Goal: Information Seeking & Learning: Find specific fact

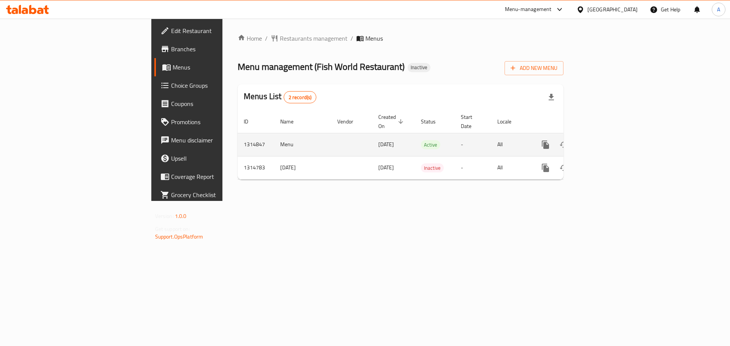
click at [605, 140] on icon "enhanced table" at bounding box center [600, 144] width 9 height 9
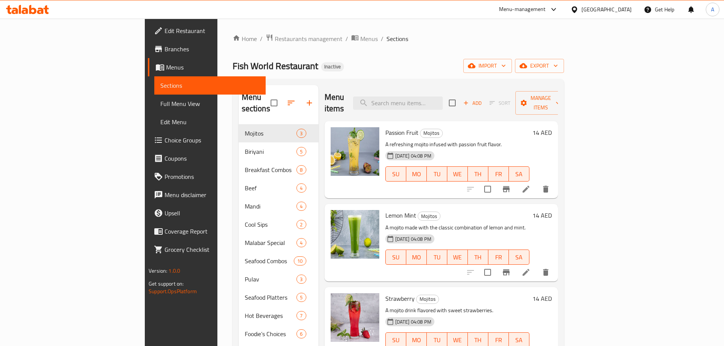
click at [160, 102] on span "Full Menu View" at bounding box center [209, 103] width 99 height 9
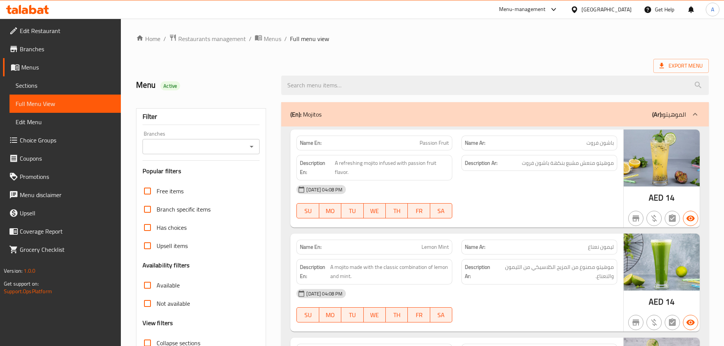
scroll to position [152, 0]
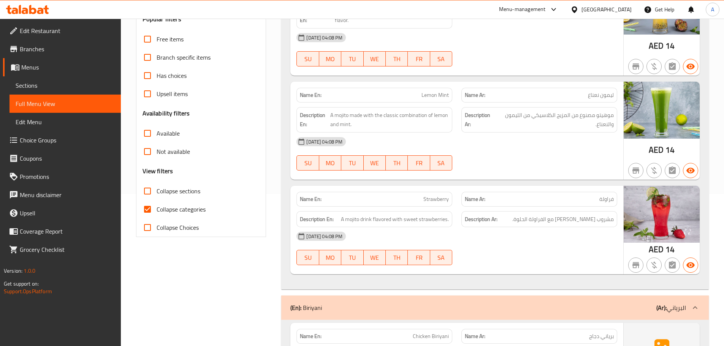
click at [156, 213] on input "Collapse categories" at bounding box center [147, 209] width 18 height 18
checkbox input "false"
click at [166, 190] on span "Collapse sections" at bounding box center [179, 191] width 44 height 9
click at [157, 190] on input "Collapse sections" at bounding box center [147, 191] width 18 height 18
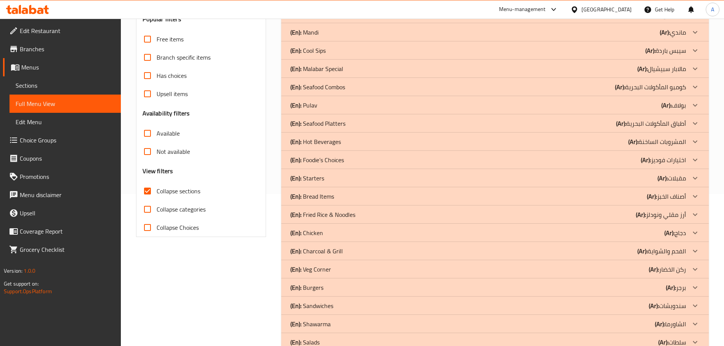
click at [177, 190] on span "Collapse sections" at bounding box center [179, 191] width 44 height 9
click at [157, 190] on input "Collapse sections" at bounding box center [147, 191] width 18 height 18
checkbox input "false"
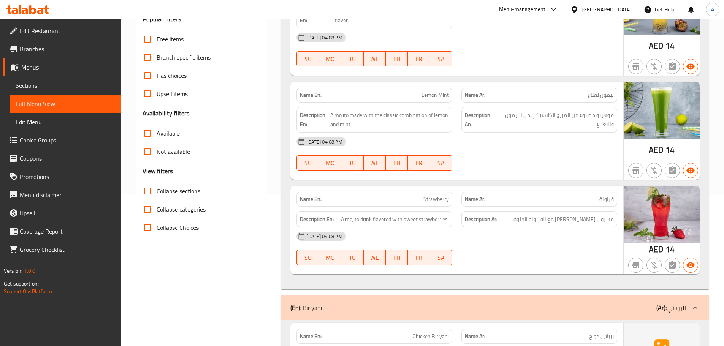
scroll to position [0, 0]
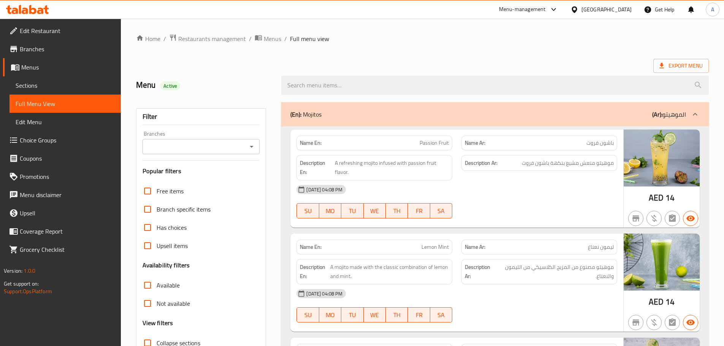
click at [382, 116] on div "(En): Mojitos (Ar): الموهيتو" at bounding box center [488, 114] width 396 height 9
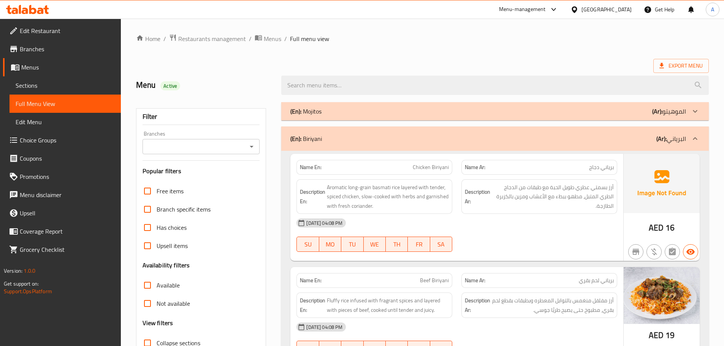
click at [362, 138] on div "(En): [PERSON_NAME] (Ar): البرياني" at bounding box center [488, 138] width 396 height 9
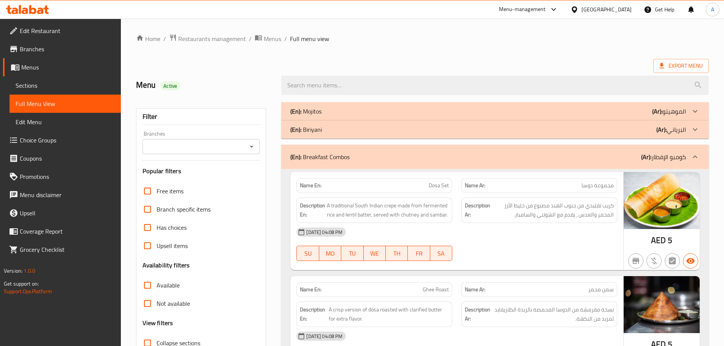
click at [352, 152] on div "(En): Breakfast Combos (Ar): كومبو الإفطار" at bounding box center [488, 156] width 396 height 9
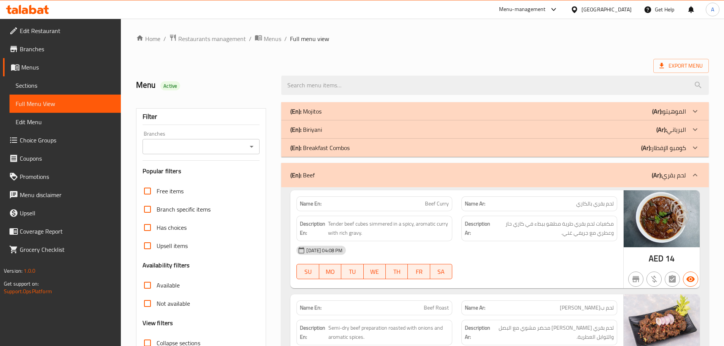
click at [323, 173] on div "(En): Beef (Ar): لحم بقري" at bounding box center [488, 175] width 396 height 9
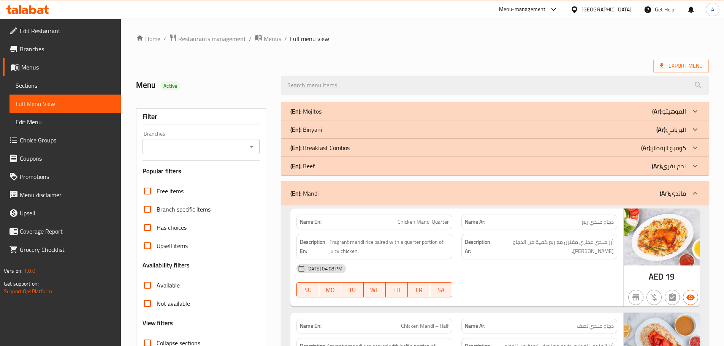
click at [315, 197] on p "(En): Mandi" at bounding box center [304, 193] width 28 height 9
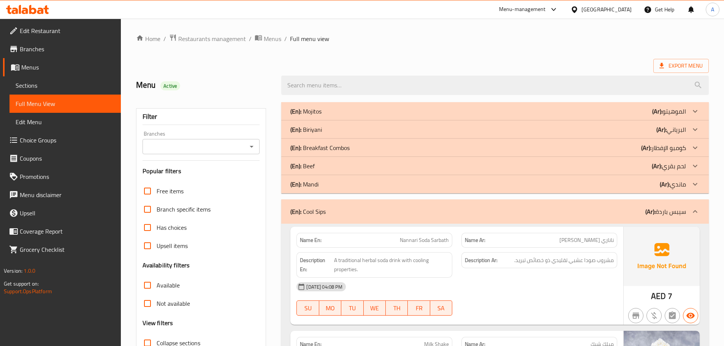
click at [324, 210] on p "(En): Cool Sips" at bounding box center [307, 211] width 35 height 9
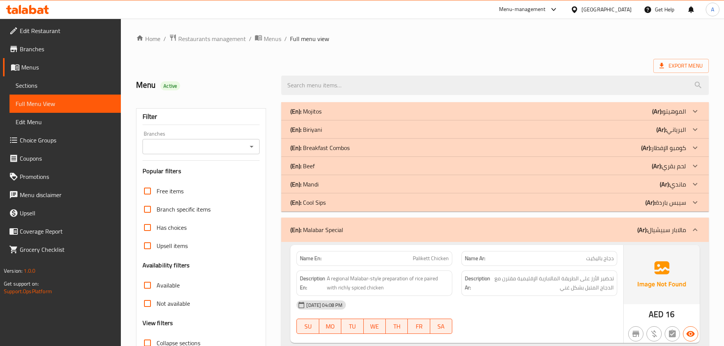
click at [329, 232] on p "(En): Malabar Special" at bounding box center [316, 229] width 53 height 9
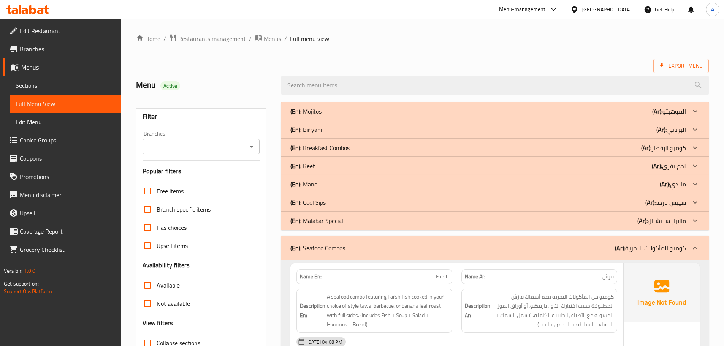
click at [333, 246] on p "(En): Seafood Combos" at bounding box center [317, 248] width 55 height 9
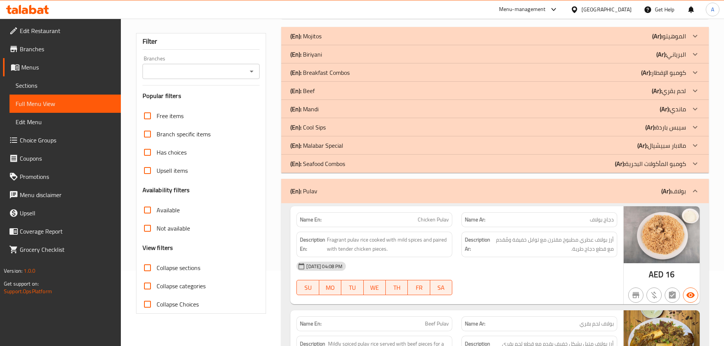
scroll to position [76, 0]
click at [311, 194] on p "(En): [PERSON_NAME]" at bounding box center [303, 190] width 27 height 9
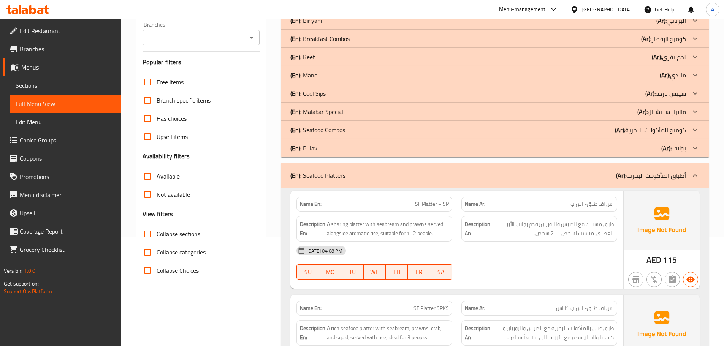
scroll to position [152, 0]
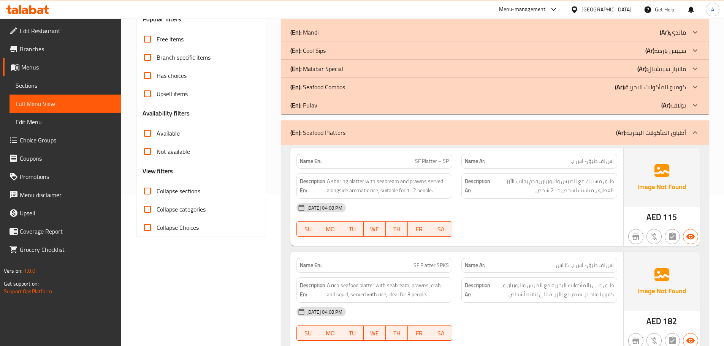
click at [362, 142] on div "(En): Seafood Platters (Ar): أطباق المأكولات البحرية" at bounding box center [495, 133] width 428 height 24
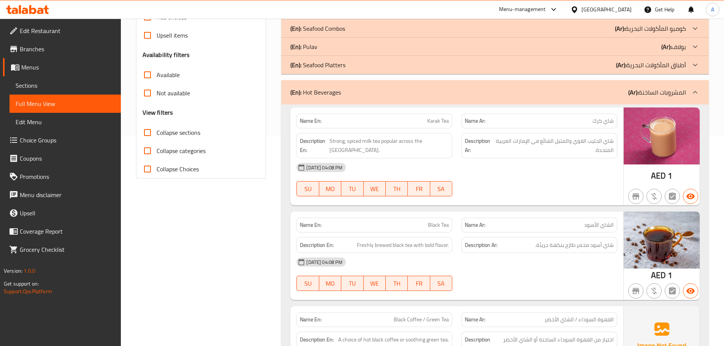
scroll to position [266, 0]
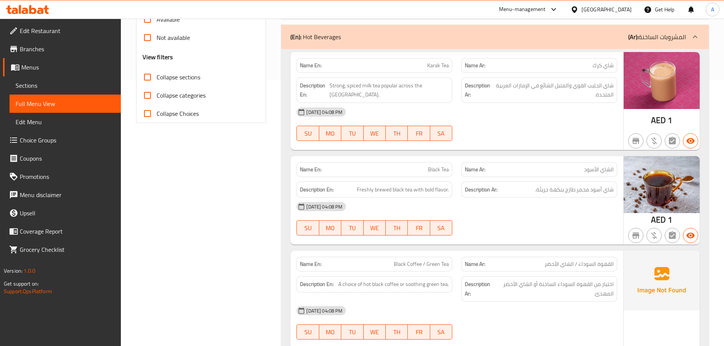
click at [313, 70] on div "Name En: Karak Tea" at bounding box center [375, 65] width 156 height 15
copy strong "Name En:"
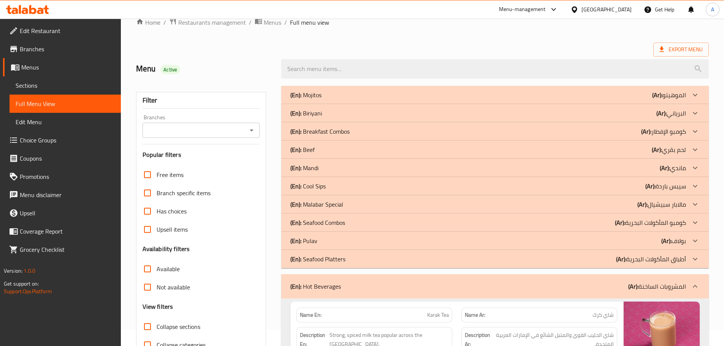
scroll to position [208, 0]
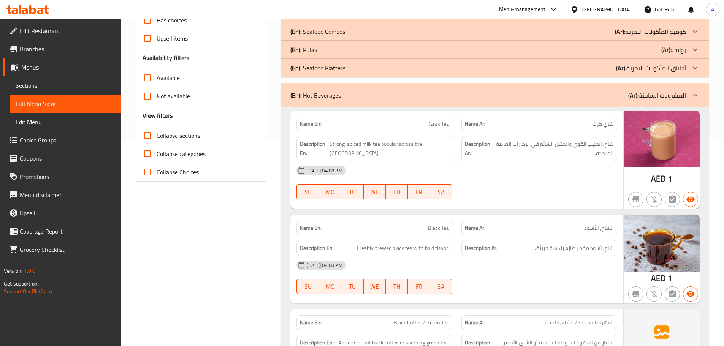
click at [443, 127] on span "Karak Tea" at bounding box center [438, 124] width 22 height 8
copy span "Karak Tea"
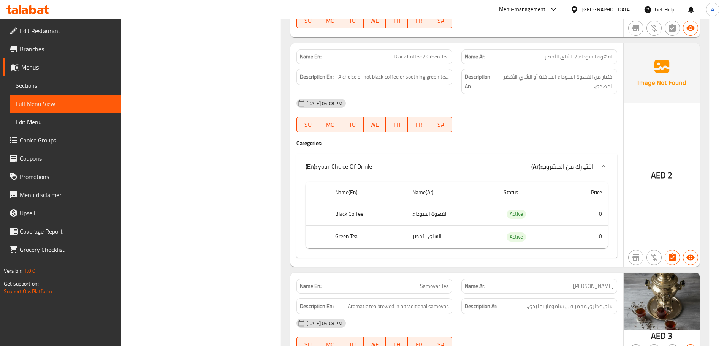
scroll to position [398, 0]
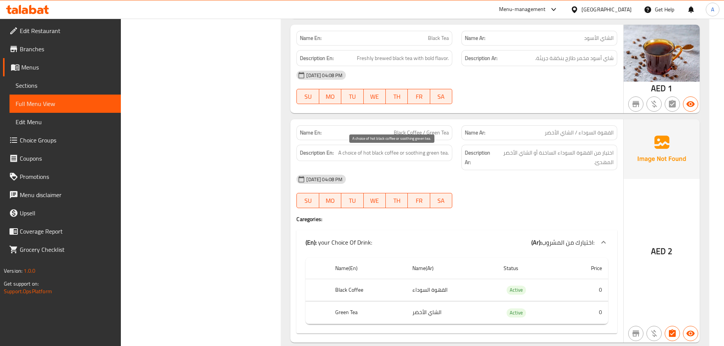
click at [415, 152] on span "A choice of hot black coffee or soothing green tea." at bounding box center [393, 153] width 111 height 10
copy span "A choice of hot black coffee or soothing green tea."
click at [401, 149] on span "A choice of hot black coffee or soothing green tea." at bounding box center [393, 153] width 111 height 10
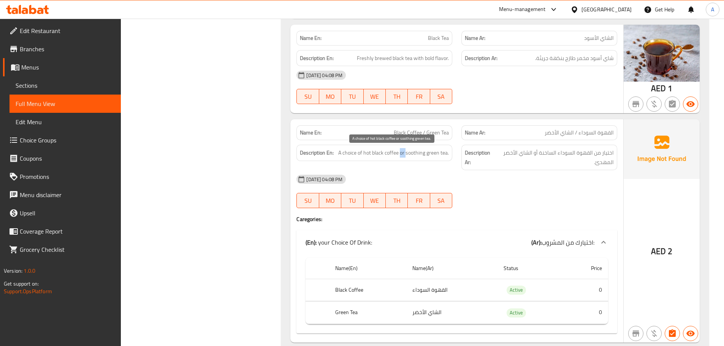
click at [401, 149] on span "A choice of hot black coffee or soothing green tea." at bounding box center [393, 153] width 111 height 10
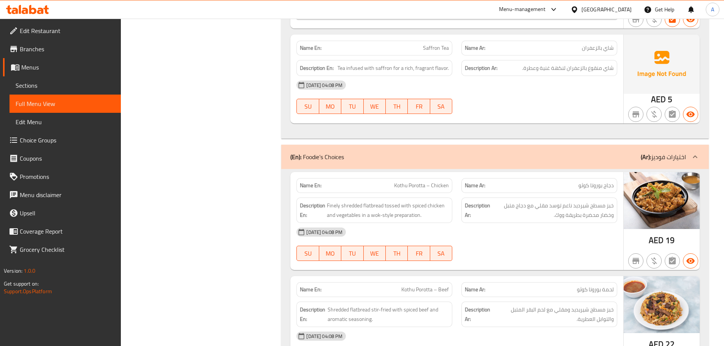
scroll to position [1158, 0]
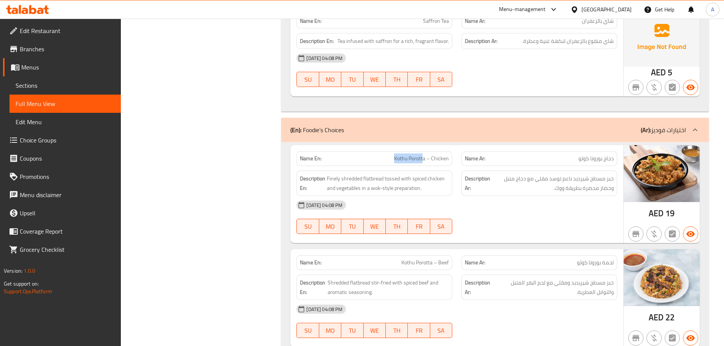
drag, startPoint x: 389, startPoint y: 159, endPoint x: 424, endPoint y: 156, distance: 35.5
click at [424, 156] on p "Name En: Kothu Porotta – Chicken" at bounding box center [374, 159] width 149 height 8
copy span "Kothu Porott"
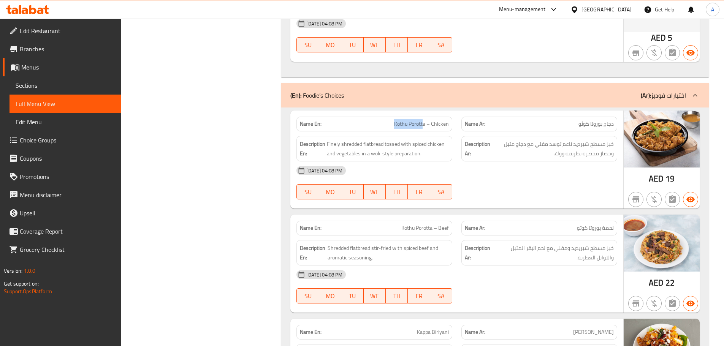
scroll to position [1196, 0]
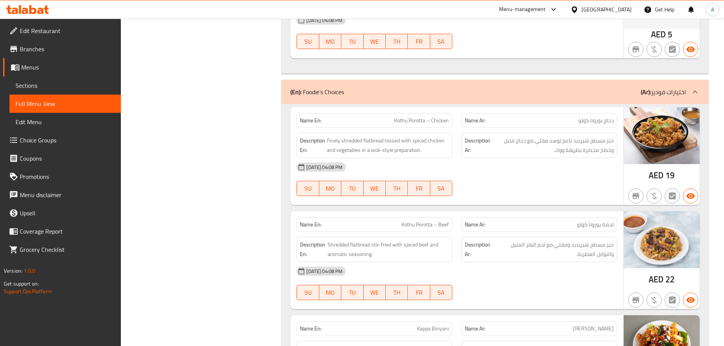
click at [575, 173] on div "[DATE] 04:08 PM" at bounding box center [457, 167] width 330 height 18
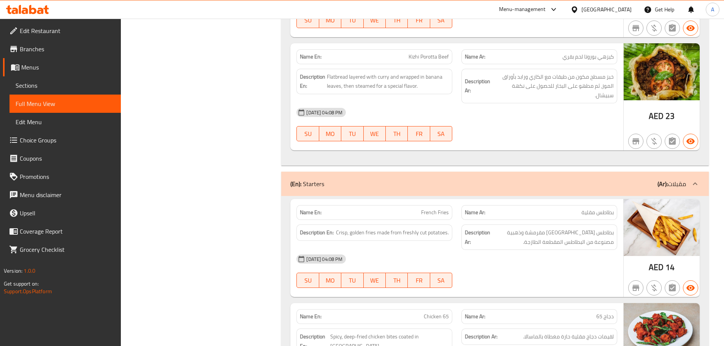
scroll to position [1805, 0]
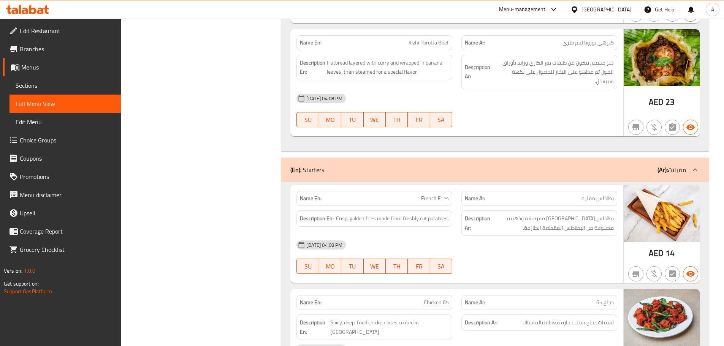
click at [454, 187] on div "Name En: French Fries" at bounding box center [374, 199] width 165 height 24
click at [432, 195] on span "French Fries" at bounding box center [435, 199] width 28 height 8
copy span "French Fries"
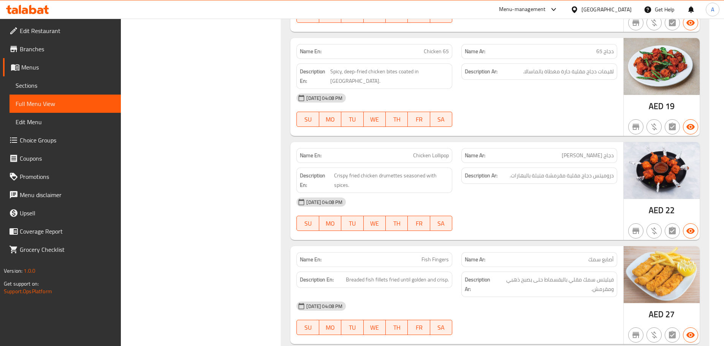
scroll to position [2147, 0]
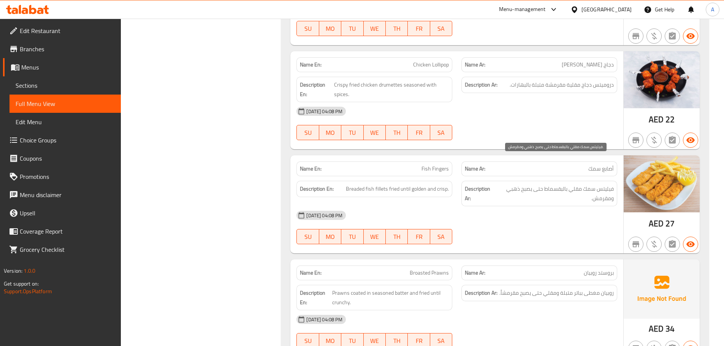
click at [599, 184] on span "فيليتس سمك مقلي بالبقسماط حتى يصبح ذهبي ومقرمش." at bounding box center [555, 193] width 118 height 19
click at [525, 206] on div "[DATE] 04:08 PM SU MO TU WE TH FR SA" at bounding box center [457, 227] width 330 height 43
click at [605, 181] on div "Description Ar: فيليتس سمك مقلي بالبقسماط حتى يصبح ذهبي ومقرمش." at bounding box center [540, 193] width 156 height 25
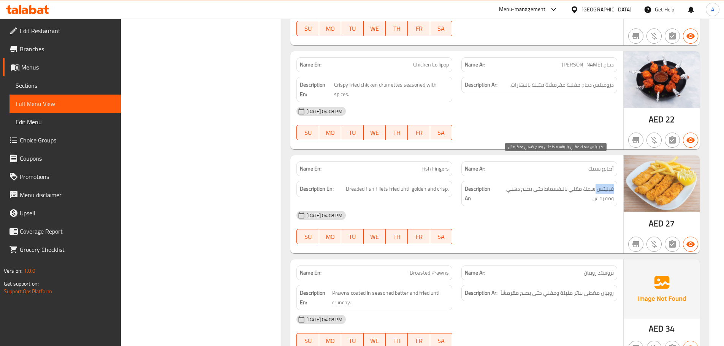
copy span "فيليتس"
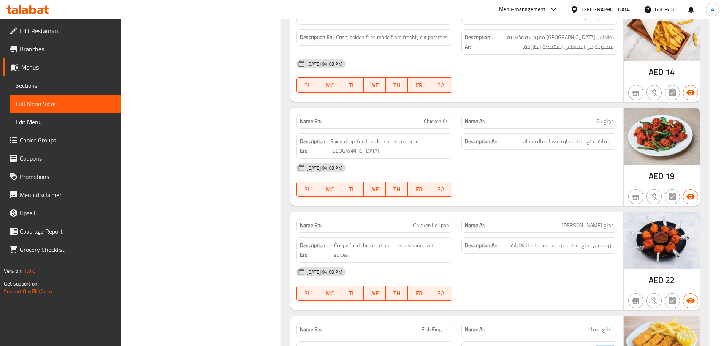
scroll to position [2071, 0]
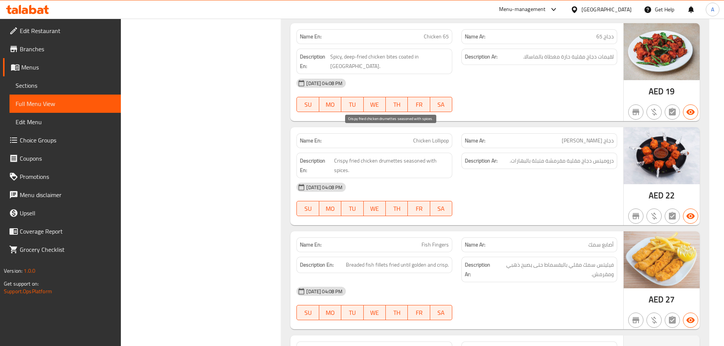
click at [387, 156] on span "Crispy fried chicken drumettes seasoned with spices." at bounding box center [391, 165] width 115 height 19
copy span "drumettes"
click at [568, 178] on div "[DATE] 04:08 PM SU MO TU WE TH FR SA" at bounding box center [457, 199] width 330 height 43
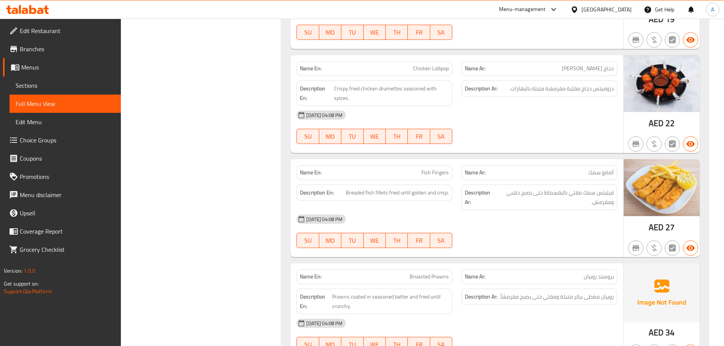
scroll to position [2147, 0]
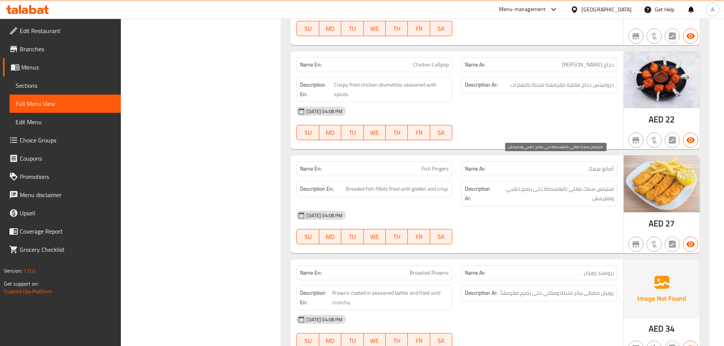
click at [599, 184] on span "فيليتس سمك مقلي بالبقسماط حتى يصبح ذهبي ومقرمش." at bounding box center [555, 193] width 118 height 19
click at [613, 184] on span "فيليتس سمك مقلي بالبقسماط حتى يصبح ذهبي ومقرمش." at bounding box center [555, 193] width 118 height 19
copy span "فيليتس"
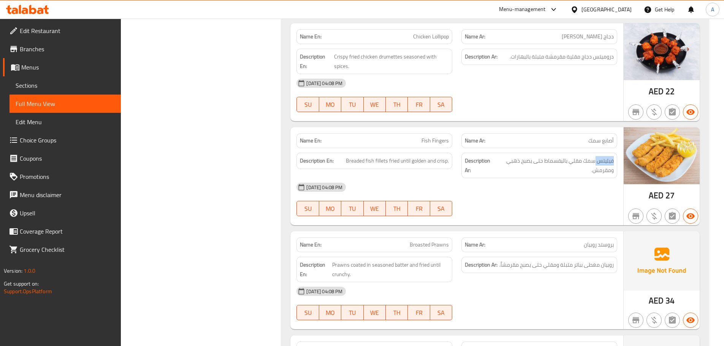
scroll to position [2223, 0]
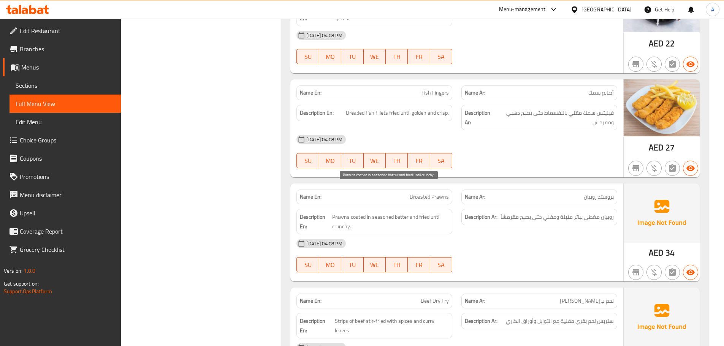
click at [394, 213] on span "Prawns coated in seasoned batter and fried until crunchy." at bounding box center [390, 222] width 117 height 19
click at [398, 213] on span "Prawns coated in seasoned batter and fried until crunchy." at bounding box center [390, 222] width 117 height 19
copy span "batter"
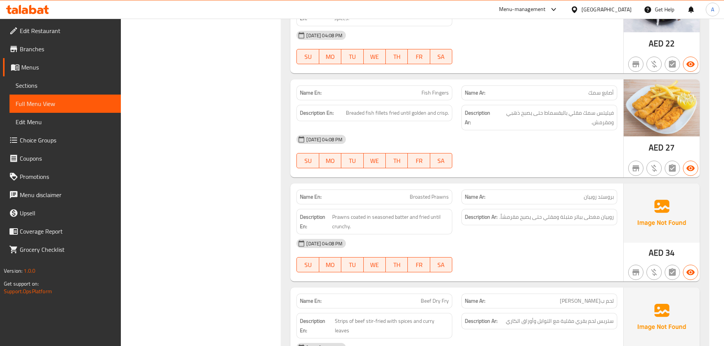
click at [565, 235] on div "[DATE] 04:08 PM SU MO TU WE TH FR SA" at bounding box center [457, 256] width 330 height 43
click at [574, 213] on span "روبيان مغطى بباتر متبلة ومقلي حتى يصبح مقرمشاً." at bounding box center [557, 218] width 114 height 10
click at [578, 213] on span "روبيان مغطى بباتر متبلة ومقلي حتى يصبح مقرمشاً." at bounding box center [557, 218] width 114 height 10
copy span "بباتر"
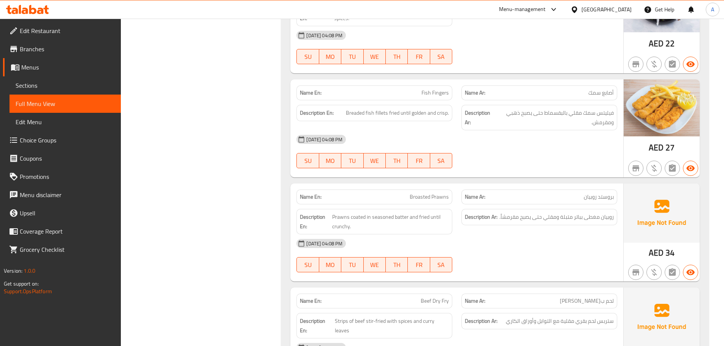
click at [571, 235] on div "[DATE] 04:08 PM" at bounding box center [457, 244] width 330 height 18
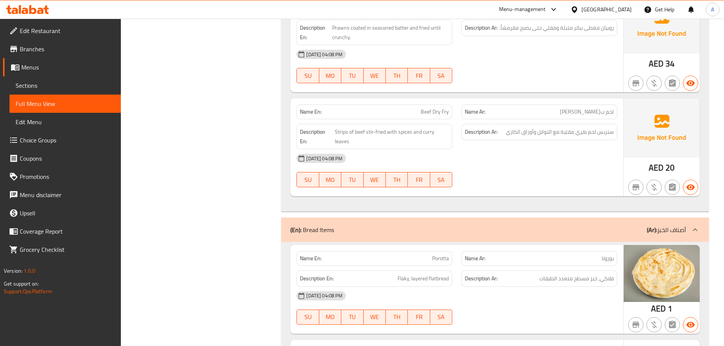
scroll to position [2451, 0]
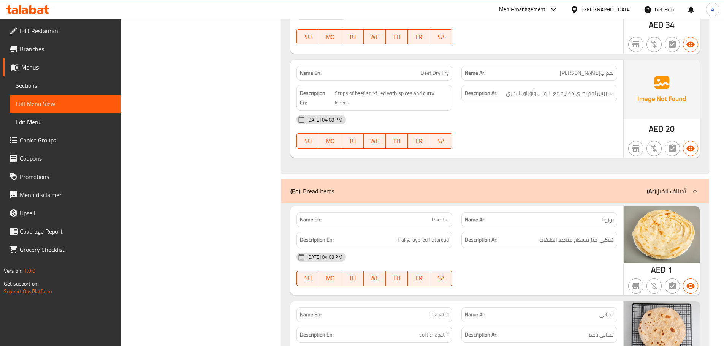
click at [439, 216] on span "Porotta" at bounding box center [440, 220] width 17 height 8
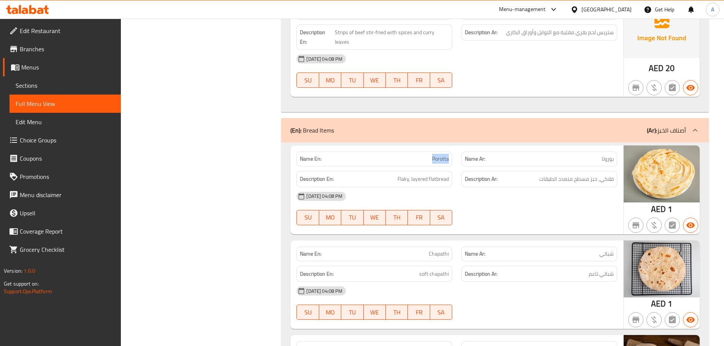
scroll to position [2527, 0]
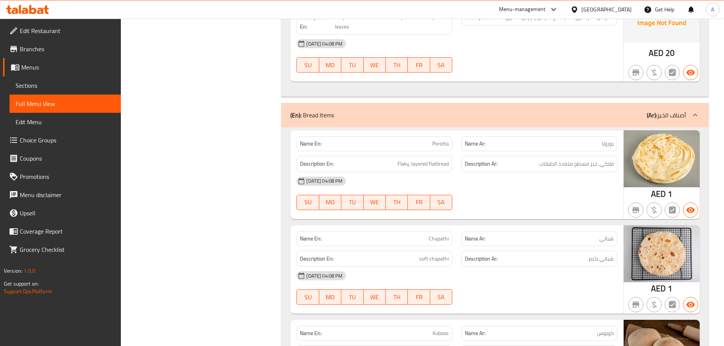
click at [544, 172] on div "[DATE] 04:08 PM SU MO TU WE TH FR SA" at bounding box center [457, 193] width 330 height 43
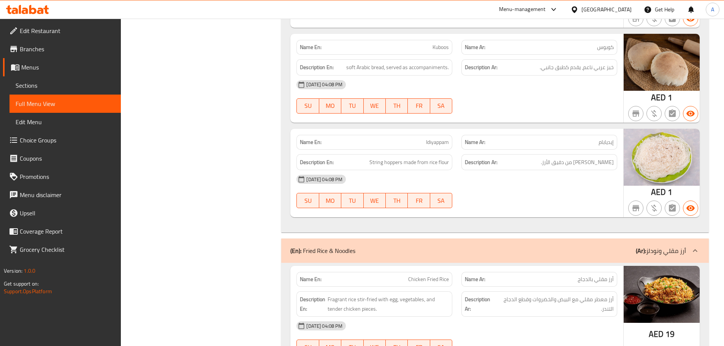
scroll to position [2831, 0]
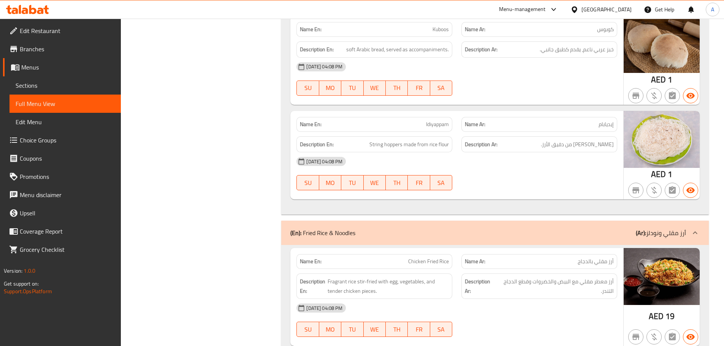
click at [421, 258] on span "Chicken Fried Rice" at bounding box center [428, 262] width 41 height 8
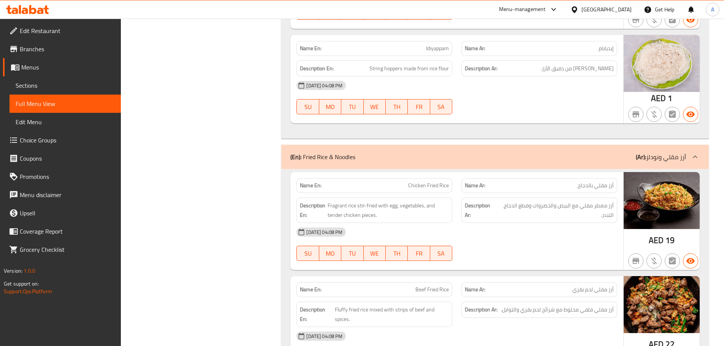
click at [583, 223] on div "[DATE] 04:08 PM" at bounding box center [457, 232] width 330 height 18
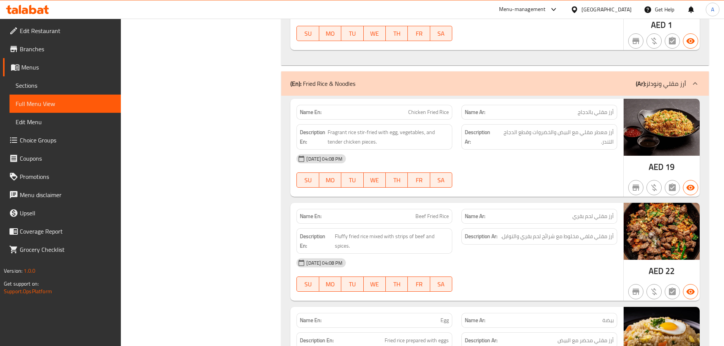
scroll to position [2983, 0]
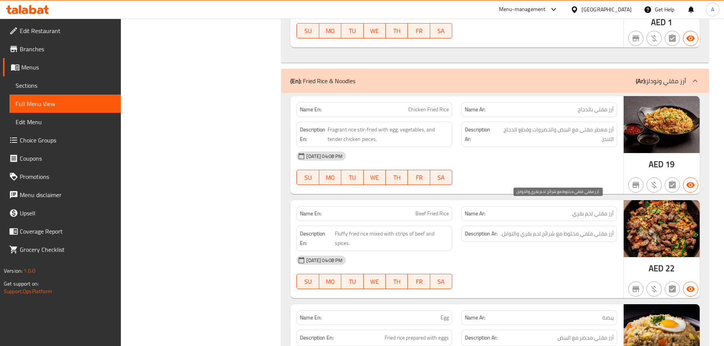
click at [588, 229] on span "أرز مقلي فلفي مخلوط مع شرائح لحم بقري والتوابل." at bounding box center [557, 234] width 113 height 10
click at [540, 251] on div "[DATE] 04:08 PM SU MO TU WE TH FR SA" at bounding box center [457, 272] width 330 height 43
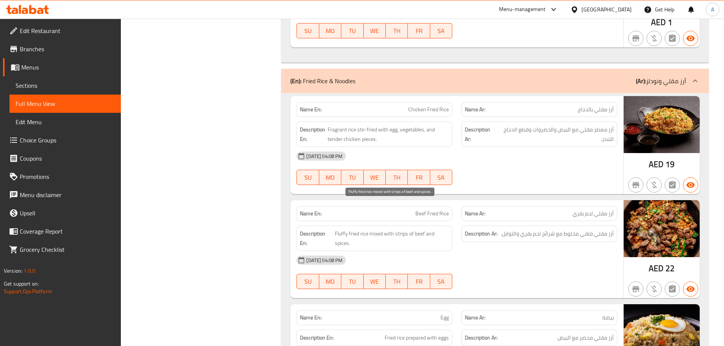
click at [336, 229] on span "Fluffy fried rice mixed with strips of beef and spices." at bounding box center [392, 238] width 114 height 19
click at [594, 251] on div "[DATE] 04:08 PM" at bounding box center [457, 260] width 330 height 18
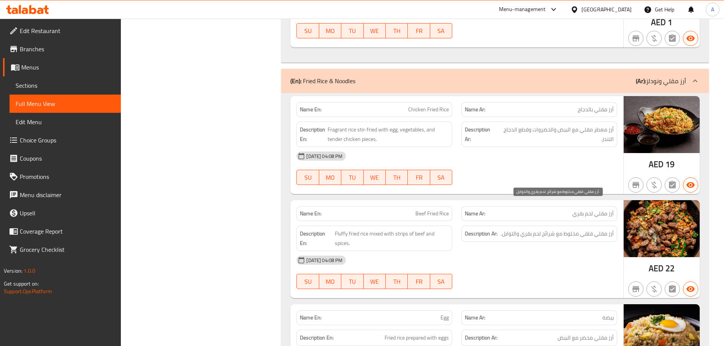
click at [588, 229] on span "أرز مقلي فلفي مخلوط مع شرائح لحم بقري والتوابل." at bounding box center [557, 234] width 113 height 10
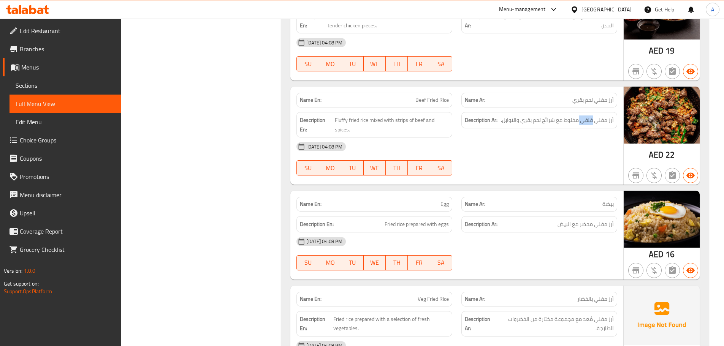
scroll to position [3097, 0]
click at [546, 232] on div "[DATE] 04:08 PM SU MO TU WE TH FR SA" at bounding box center [457, 253] width 330 height 43
click at [442, 200] on span "Egg" at bounding box center [445, 204] width 8 height 8
click at [486, 232] on div "[DATE] 04:08 PM SU MO TU WE TH FR SA" at bounding box center [457, 253] width 330 height 43
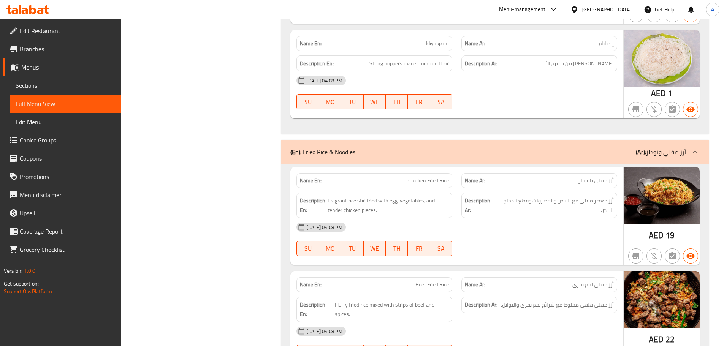
scroll to position [3100, 0]
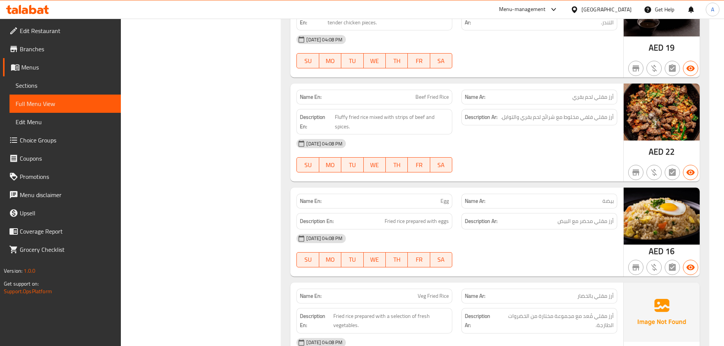
click at [446, 197] on span "Egg" at bounding box center [445, 201] width 8 height 8
drag, startPoint x: 381, startPoint y: 193, endPoint x: 406, endPoint y: 193, distance: 24.3
click at [406, 217] on h6 "Description En: Fried rice prepared with eggs" at bounding box center [374, 222] width 149 height 10
click at [588, 230] on div "[DATE] 04:08 PM SU MO TU WE TH FR SA" at bounding box center [457, 251] width 330 height 43
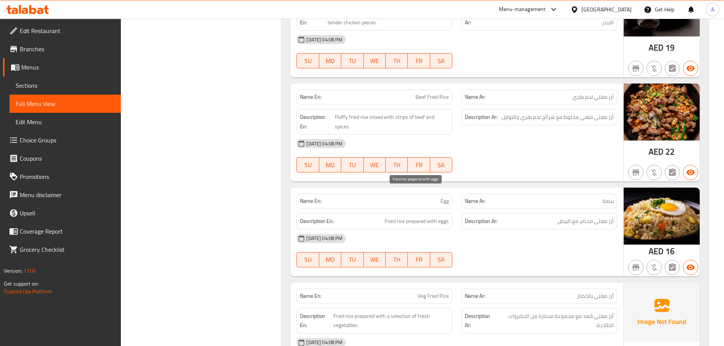
click at [424, 217] on span "Fried rice prepared with eggs" at bounding box center [417, 222] width 64 height 10
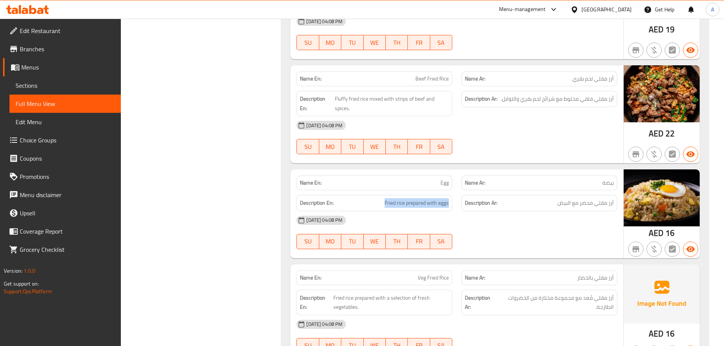
scroll to position [3138, 0]
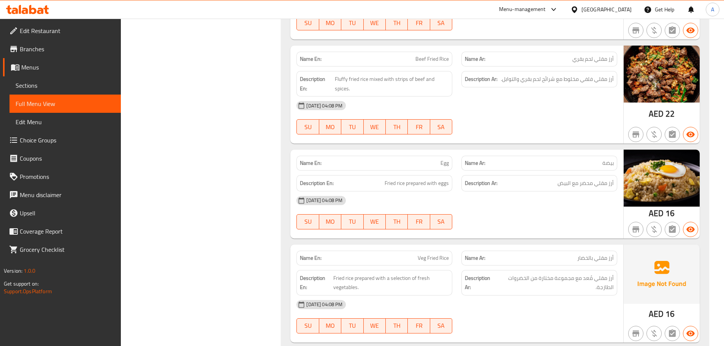
click at [494, 192] on div "[DATE] 04:08 PM SU MO TU WE TH FR SA" at bounding box center [457, 213] width 330 height 43
click at [413, 179] on span "Fried rice prepared with eggs" at bounding box center [417, 184] width 64 height 10
click at [406, 179] on span "Fried rice prepared with eggs" at bounding box center [417, 184] width 64 height 10
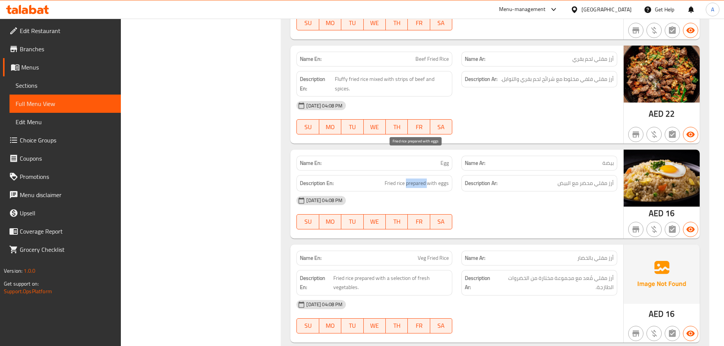
click at [406, 179] on span "Fried rice prepared with eggs" at bounding box center [417, 184] width 64 height 10
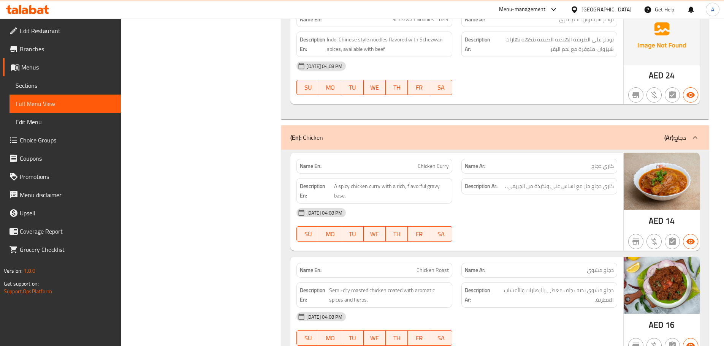
scroll to position [4203, 0]
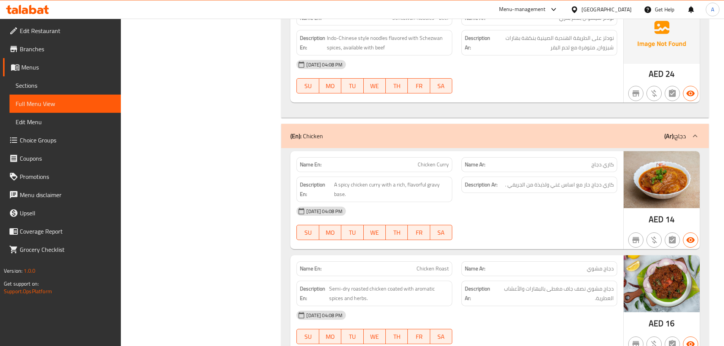
click at [431, 161] on span "Chicken Curry" at bounding box center [433, 165] width 31 height 8
click at [429, 161] on span "Chicken Curry" at bounding box center [433, 165] width 31 height 8
click at [426, 161] on span "Chicken Curry" at bounding box center [433, 165] width 31 height 8
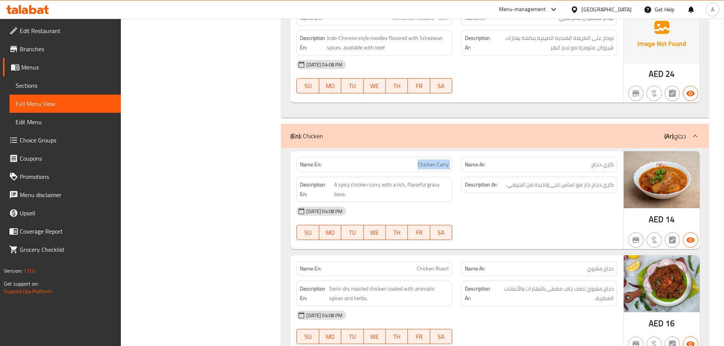
click at [426, 161] on span "Chicken Curry" at bounding box center [433, 165] width 31 height 8
click at [589, 202] on div "[DATE] 04:08 PM" at bounding box center [457, 211] width 330 height 18
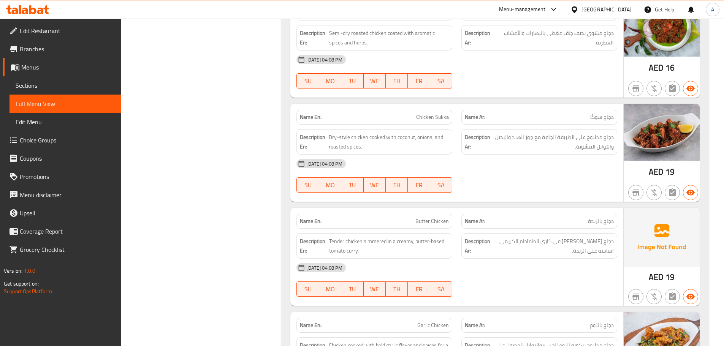
scroll to position [4469, 0]
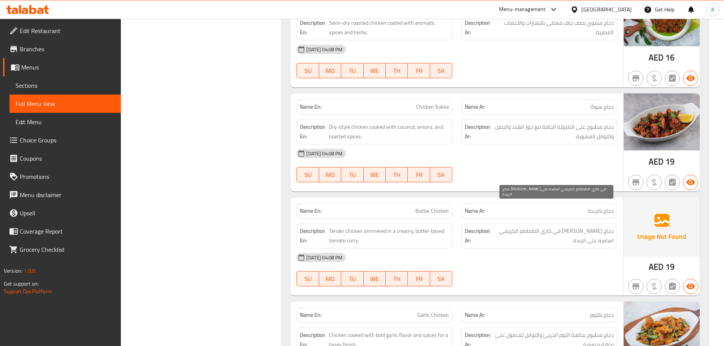
click at [577, 227] on span "دجاج [PERSON_NAME] في كاري الطماطم الكريمي اساسه على الزبدة." at bounding box center [553, 236] width 122 height 19
click at [366, 227] on span "Tender chicken simmered in a creamy, butter-based tomato curry." at bounding box center [389, 236] width 120 height 19
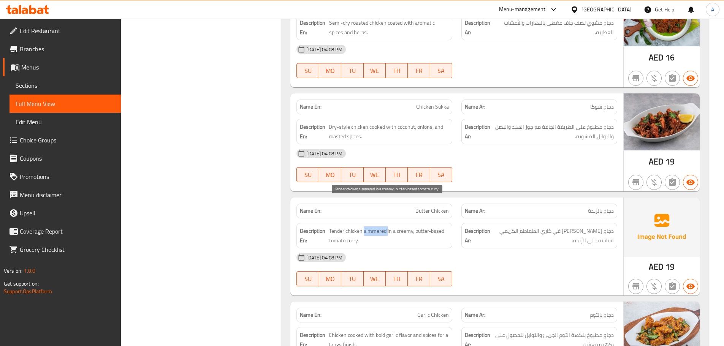
click at [366, 227] on span "Tender chicken simmered in a creamy, butter-based tomato curry." at bounding box center [389, 236] width 120 height 19
click at [528, 249] on div "[DATE] 04:08 PM SU MO TU WE TH FR SA" at bounding box center [457, 270] width 330 height 43
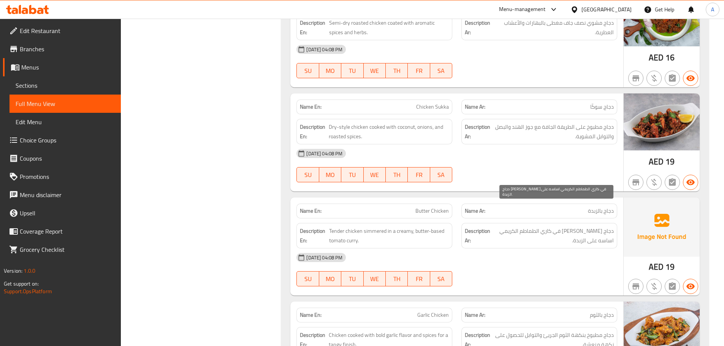
click at [584, 227] on span "دجاج [PERSON_NAME] في كاري الطماطم الكريمي اساسه على الزبدة." at bounding box center [553, 236] width 122 height 19
click at [559, 249] on div "[DATE] 04:08 PM" at bounding box center [457, 258] width 330 height 18
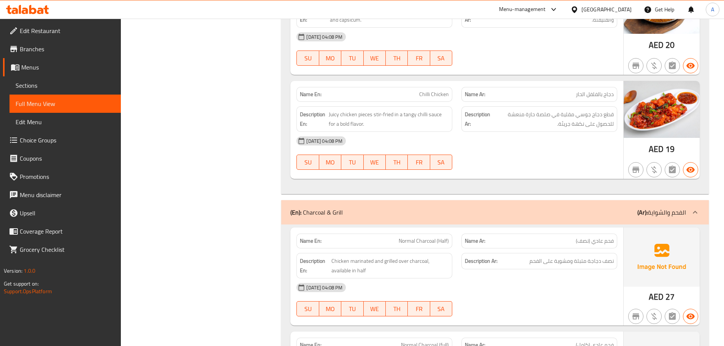
scroll to position [4925, 0]
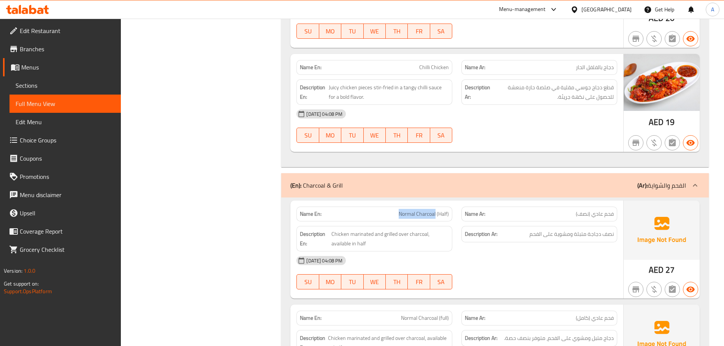
drag, startPoint x: 394, startPoint y: 185, endPoint x: 436, endPoint y: 186, distance: 41.8
click at [436, 210] on p "Name En: Normal Charcoal (Half)" at bounding box center [374, 214] width 149 height 8
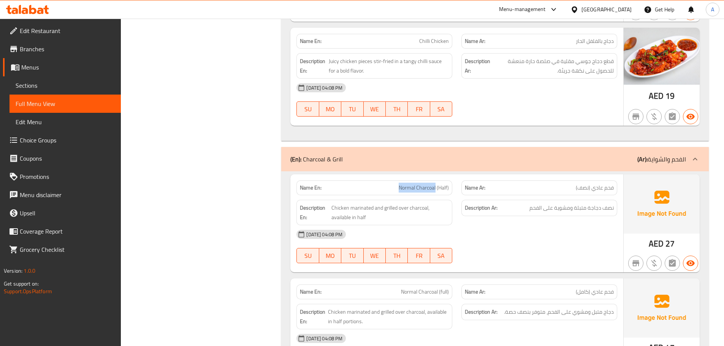
scroll to position [4963, 0]
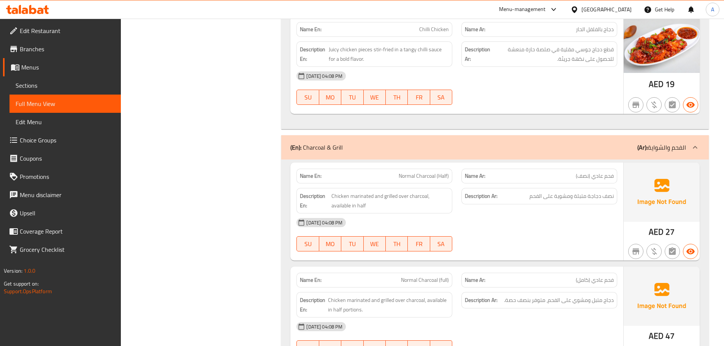
click at [598, 214] on div "[DATE] 04:08 PM" at bounding box center [457, 223] width 330 height 18
click at [321, 192] on strong "Description En:" at bounding box center [315, 201] width 30 height 19
drag, startPoint x: 338, startPoint y: 181, endPoint x: 366, endPoint y: 184, distance: 28.6
click at [366, 188] on div "Description En: Chicken marinated and grilled over charcoal, available in half" at bounding box center [375, 200] width 156 height 25
click at [368, 188] on div "Description En: Chicken marinated and grilled over charcoal, available in half" at bounding box center [375, 200] width 156 height 25
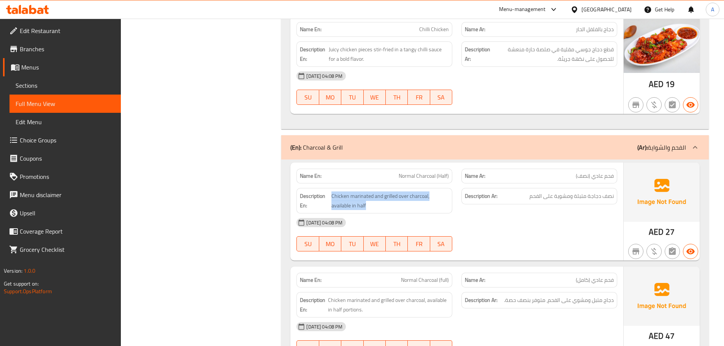
drag, startPoint x: 370, startPoint y: 180, endPoint x: 326, endPoint y: 179, distance: 43.7
click at [326, 192] on h6 "Description En: Chicken marinated and grilled over charcoal, available in half" at bounding box center [374, 201] width 149 height 19
click at [428, 214] on div "[DATE] 04:08 PM" at bounding box center [457, 223] width 330 height 18
click at [413, 214] on div "[DATE] 04:08 PM" at bounding box center [457, 223] width 330 height 18
drag, startPoint x: 372, startPoint y: 178, endPoint x: 331, endPoint y: 178, distance: 41.1
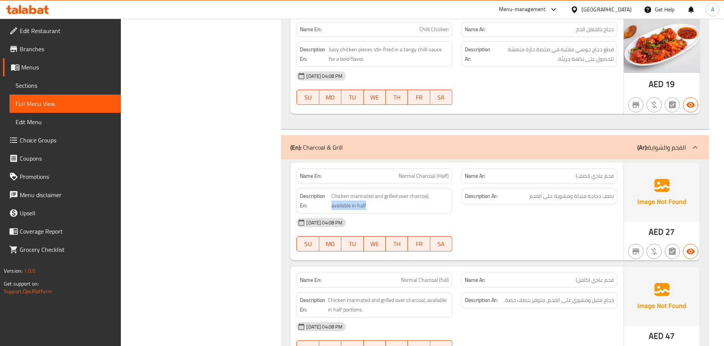
click at [331, 192] on h6 "Description En: Chicken marinated and grilled over charcoal, available in half" at bounding box center [374, 201] width 149 height 19
click at [280, 217] on div "(En): Mojitos (Ar): الموهيتو Name En: Passion Fruit Name Ar: باشون فروت Descrip…" at bounding box center [495, 73] width 437 height 9877
click at [538, 318] on div "[DATE] 04:08 PM" at bounding box center [457, 327] width 330 height 18
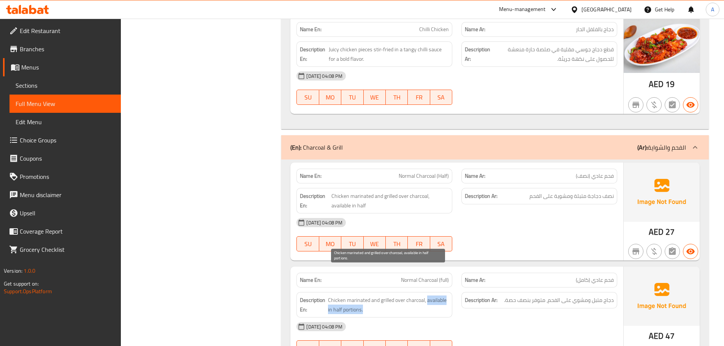
drag, startPoint x: 427, startPoint y: 275, endPoint x: 438, endPoint y: 284, distance: 14.4
click at [438, 296] on span "Chicken marinated and grilled over charcoal, available in half portions." at bounding box center [388, 305] width 121 height 19
click at [437, 288] on div "Description En: Chicken marinated and grilled over charcoal, available in half …" at bounding box center [374, 305] width 165 height 35
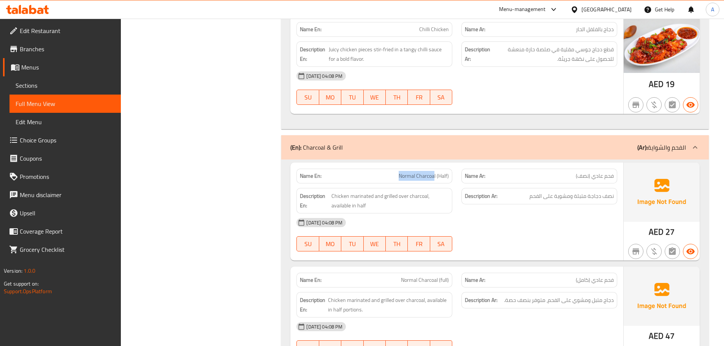
drag, startPoint x: 393, startPoint y: 148, endPoint x: 435, endPoint y: 148, distance: 42.2
click at [435, 172] on p "Name En: Normal Charcoal (Half)" at bounding box center [374, 176] width 149 height 8
click at [452, 164] on div "Name En: Normal Charcoal (Half)" at bounding box center [374, 176] width 165 height 24
click at [393, 172] on p "Name En: Normal Charcoal (Half)" at bounding box center [374, 176] width 149 height 8
click at [407, 172] on span "Normal Charcoal (Half)" at bounding box center [424, 176] width 50 height 8
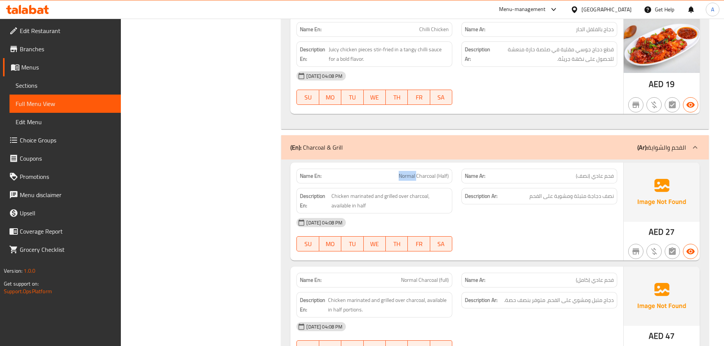
click at [407, 172] on span "Normal Charcoal (Half)" at bounding box center [424, 176] width 50 height 8
click at [457, 184] on div "Description En: Chicken marinated and grilled over charcoal, available in half …" at bounding box center [457, 201] width 330 height 35
click at [404, 172] on span "Normal Charcoal (Half)" at bounding box center [424, 176] width 50 height 8
click at [533, 214] on div "[DATE] 04:08 PM" at bounding box center [457, 223] width 330 height 18
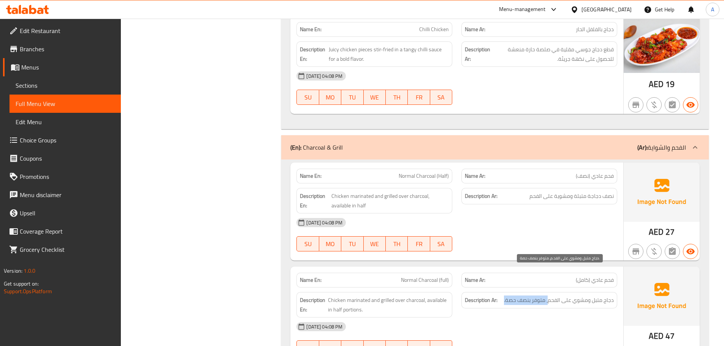
drag, startPoint x: 539, startPoint y: 270, endPoint x: 505, endPoint y: 270, distance: 33.5
click at [505, 296] on span "دجاج متبل ومشوي على الفحم، متوفر بنصف حصة." at bounding box center [559, 301] width 110 height 10
click at [523, 288] on div "Description Ar: دجاج متبل ومشوي على الفحم، متوفر بنصف حصة." at bounding box center [539, 305] width 165 height 35
click at [402, 276] on span "Normal Charcoal (full)" at bounding box center [425, 280] width 48 height 8
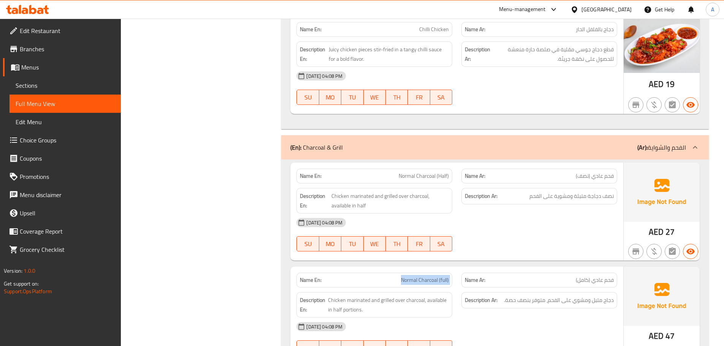
click at [402, 276] on span "Normal Charcoal (full)" at bounding box center [425, 280] width 48 height 8
click at [410, 172] on span "Normal Charcoal (Half)" at bounding box center [424, 176] width 50 height 8
click at [393, 276] on p "Name En: Normal Charcoal (full)" at bounding box center [374, 280] width 149 height 8
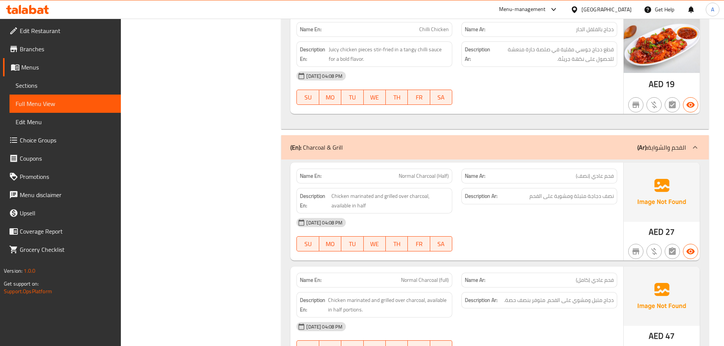
click at [417, 276] on span "Normal Charcoal (full)" at bounding box center [425, 280] width 48 height 8
click at [514, 288] on div "Description Ar: دجاج متبل ومشوي على الفحم، متوفر بنصف حصة." at bounding box center [539, 305] width 165 height 35
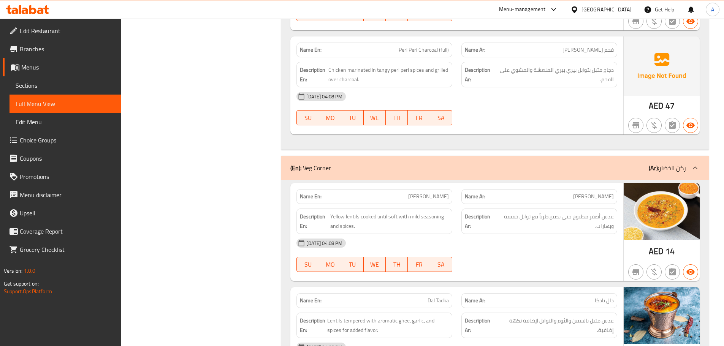
scroll to position [6028, 0]
click at [443, 192] on span "[PERSON_NAME]" at bounding box center [428, 196] width 41 height 8
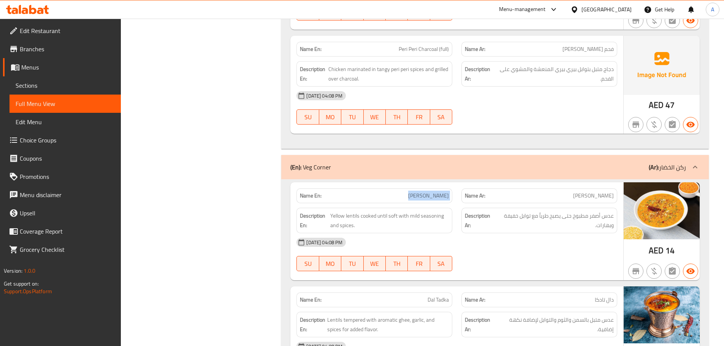
click at [443, 192] on span "[PERSON_NAME]" at bounding box center [428, 196] width 41 height 8
click at [502, 233] on div "[DATE] 04:08 PM SU MO TU WE TH FR SA" at bounding box center [457, 254] width 330 height 43
